Goal: Task Accomplishment & Management: Use online tool/utility

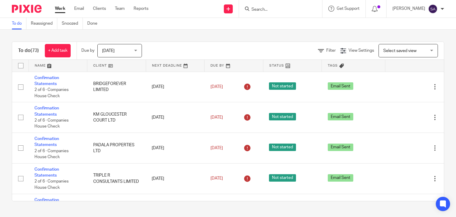
click at [272, 12] on input "Search" at bounding box center [277, 9] width 53 height 5
type input "niraj alok"
click at [285, 29] on link at bounding box center [293, 26] width 87 height 14
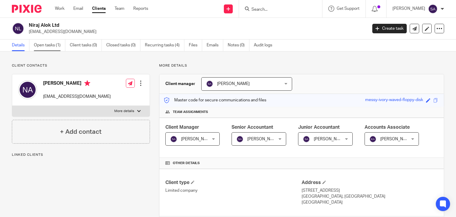
click at [55, 50] on link "Open tasks (1)" at bounding box center [49, 46] width 31 height 12
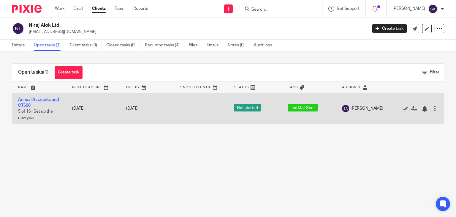
click at [51, 99] on link "Annual Accounts and CT600" at bounding box center [38, 102] width 41 height 10
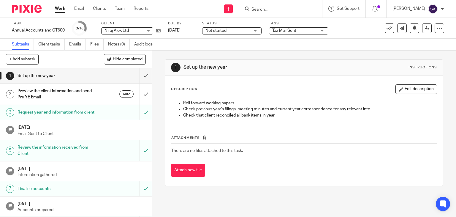
click at [278, 31] on span "Tax Mail Sent" at bounding box center [284, 31] width 24 height 4
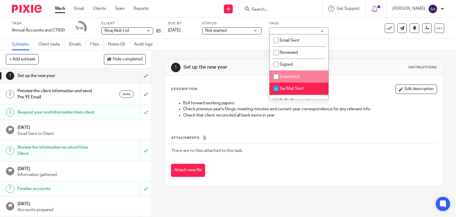
click at [282, 75] on span "Submitted" at bounding box center [290, 77] width 20 height 4
checkbox input "true"
click at [288, 91] on span "Tax Mail Sent" at bounding box center [292, 88] width 24 height 4
checkbox input "false"
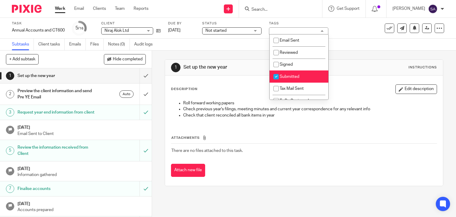
click at [353, 73] on div "1 Set up the new year Instructions" at bounding box center [304, 68] width 278 height 16
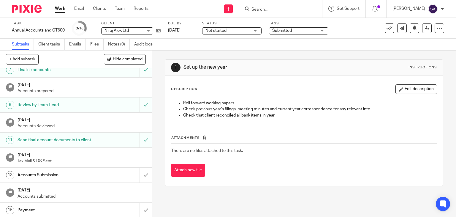
scroll to position [146, 0]
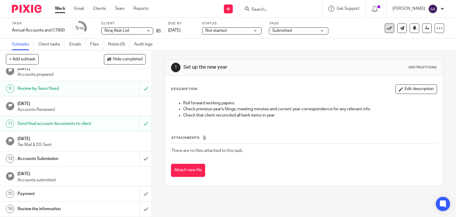
click at [387, 28] on icon at bounding box center [390, 28] width 6 height 6
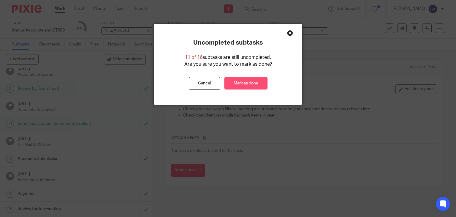
click at [249, 81] on link "Mark as done" at bounding box center [246, 83] width 43 height 13
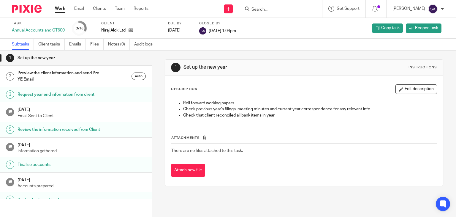
click at [273, 7] on input "Search" at bounding box center [277, 9] width 53 height 5
type input "balaark"
click at [276, 24] on link at bounding box center [287, 23] width 74 height 9
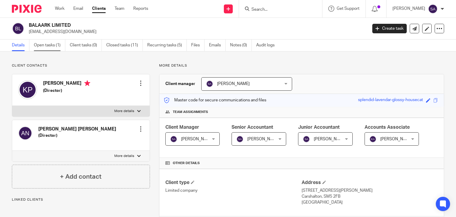
click at [49, 44] on link "Open tasks (1)" at bounding box center [49, 46] width 31 height 12
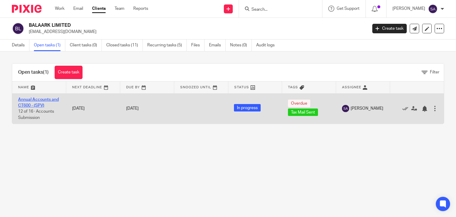
click at [29, 100] on link "Annual Accounts and CT600 - (SPV)" at bounding box center [38, 102] width 41 height 10
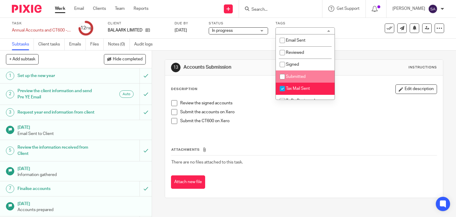
click at [302, 73] on li "Submitted" at bounding box center [305, 76] width 59 height 12
checkbox input "true"
click at [302, 89] on span "Tax Mail Sent" at bounding box center [298, 88] width 24 height 4
checkbox input "false"
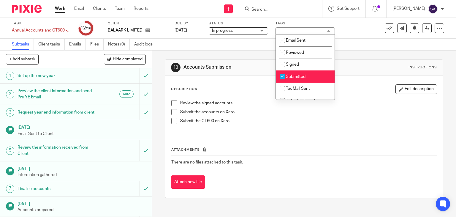
click at [365, 69] on div "13 Accounts Submission Instructions" at bounding box center [304, 68] width 266 height 10
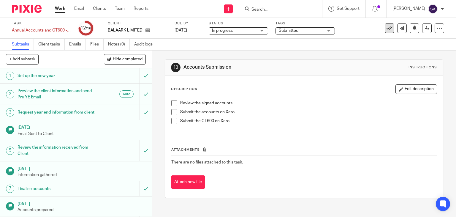
click at [387, 30] on icon at bounding box center [390, 28] width 6 height 6
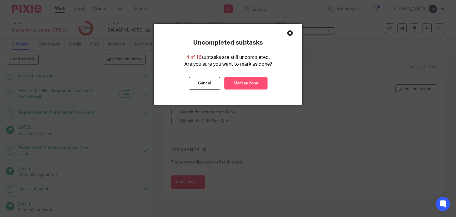
click at [259, 79] on link "Mark as done" at bounding box center [246, 83] width 43 height 13
